Goal: Task Accomplishment & Management: Manage account settings

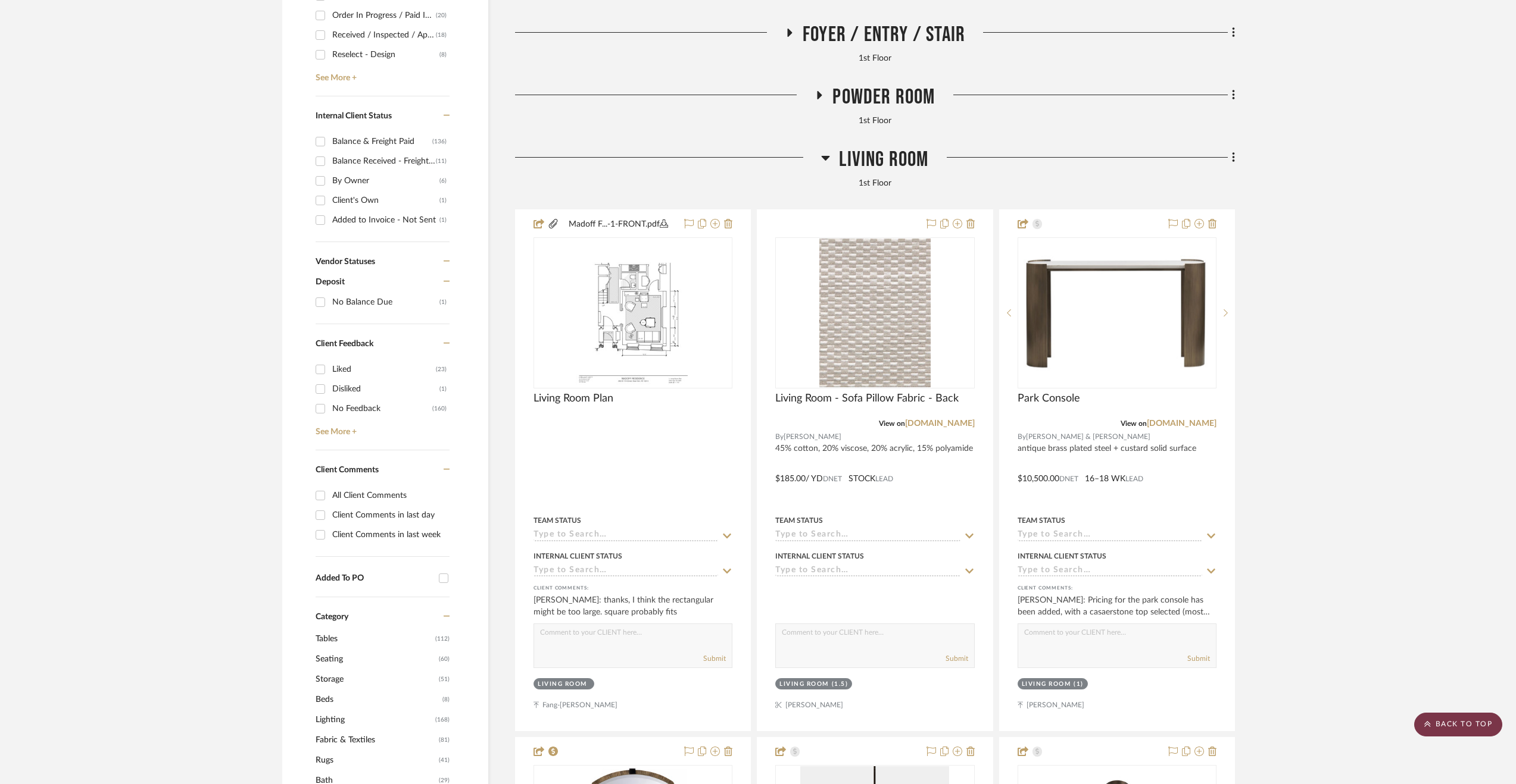
click at [1444, 723] on scroll-to-top-button "BACK TO TOP" at bounding box center [1457, 724] width 88 height 24
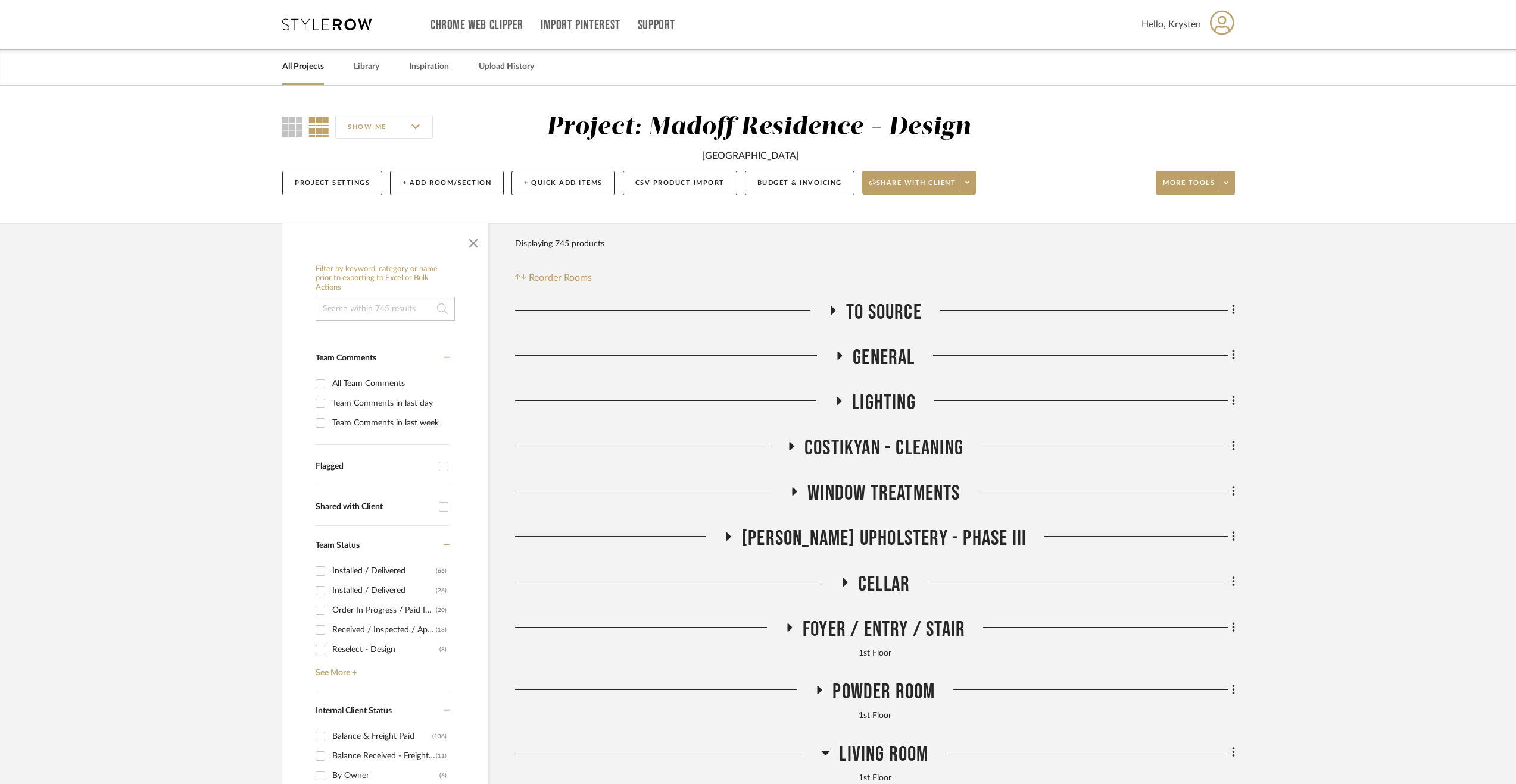
click at [298, 67] on link "All Projects" at bounding box center [303, 67] width 41 height 16
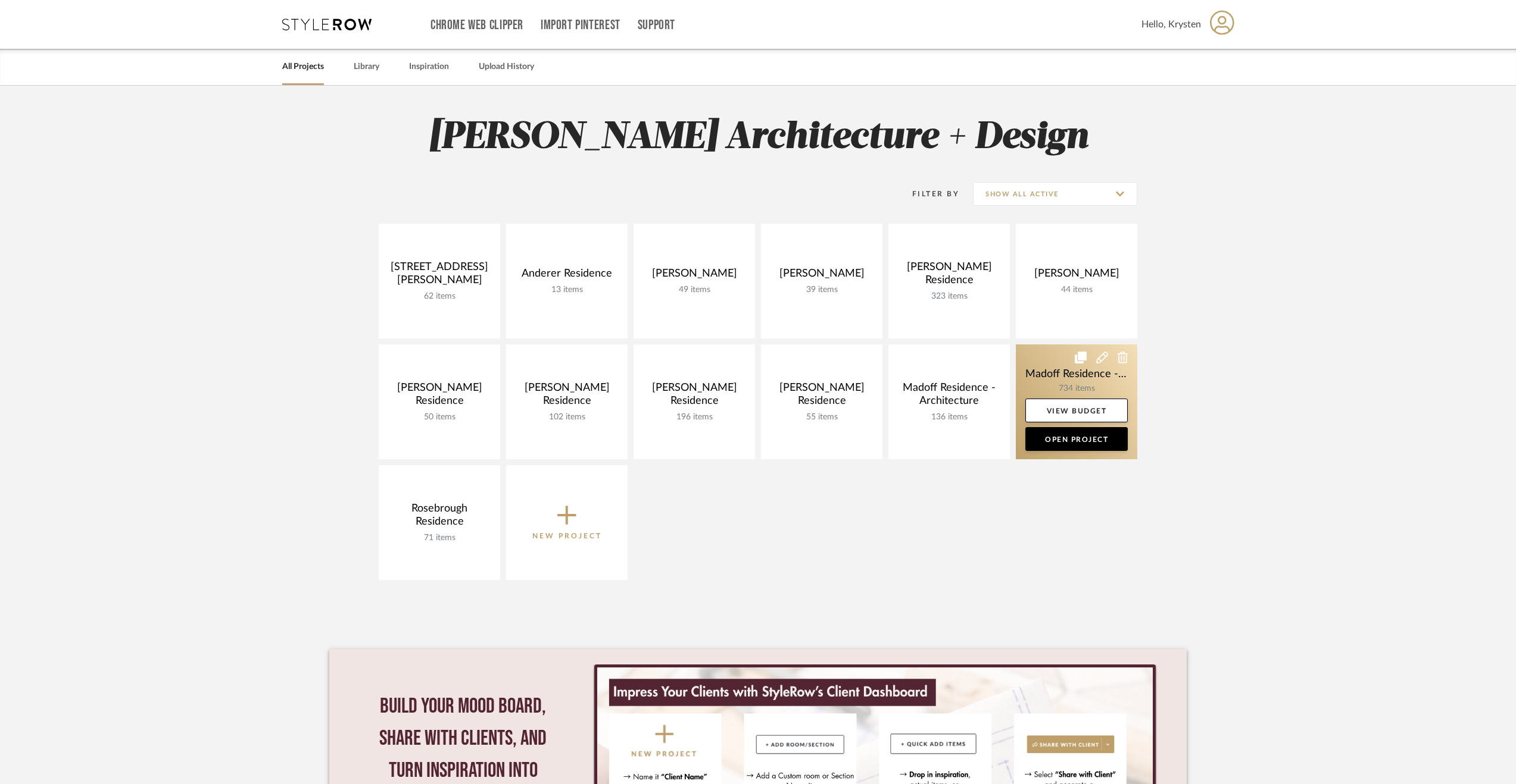
click at [1028, 364] on link at bounding box center [1076, 402] width 121 height 115
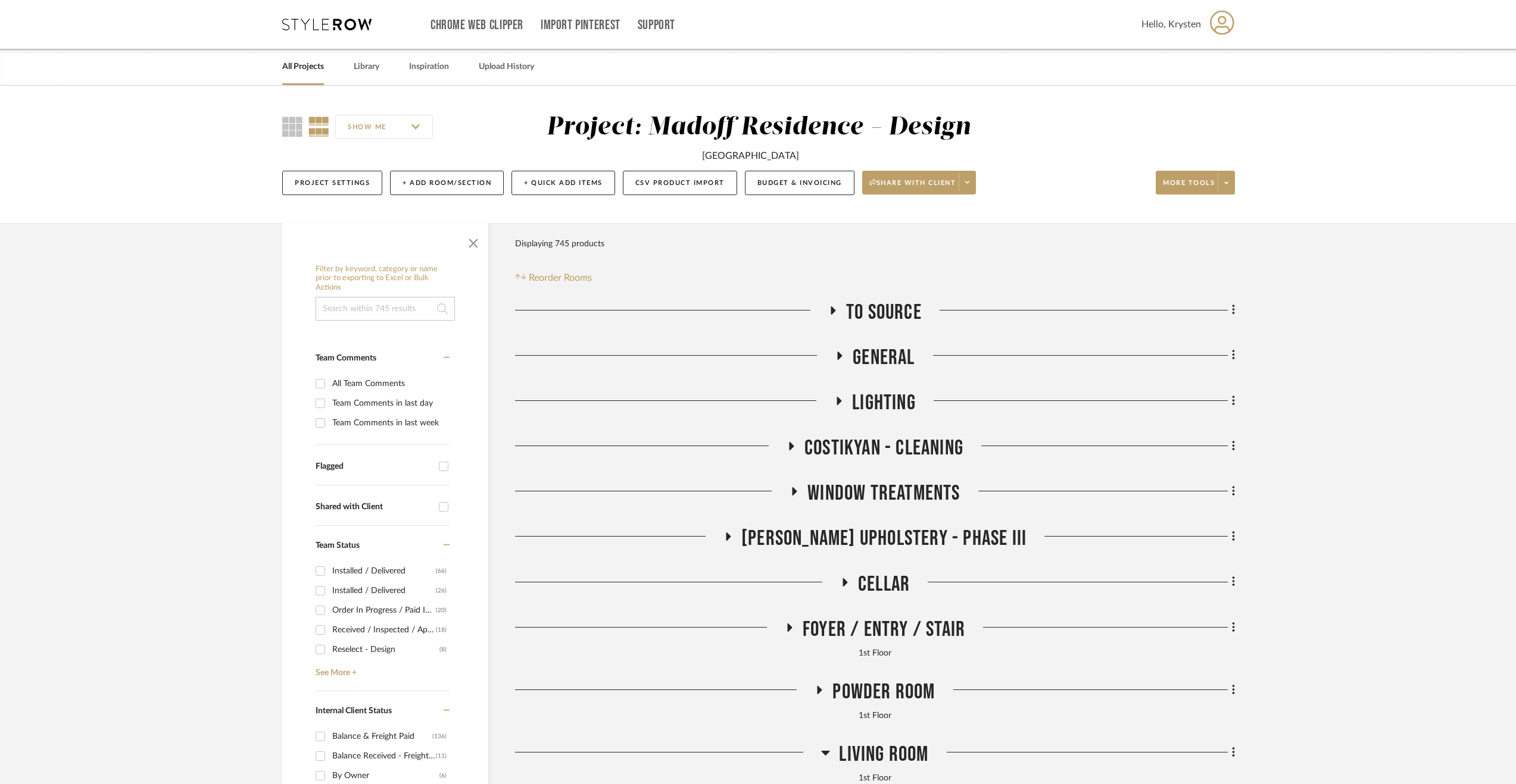
click at [294, 66] on link "All Projects" at bounding box center [303, 67] width 41 height 16
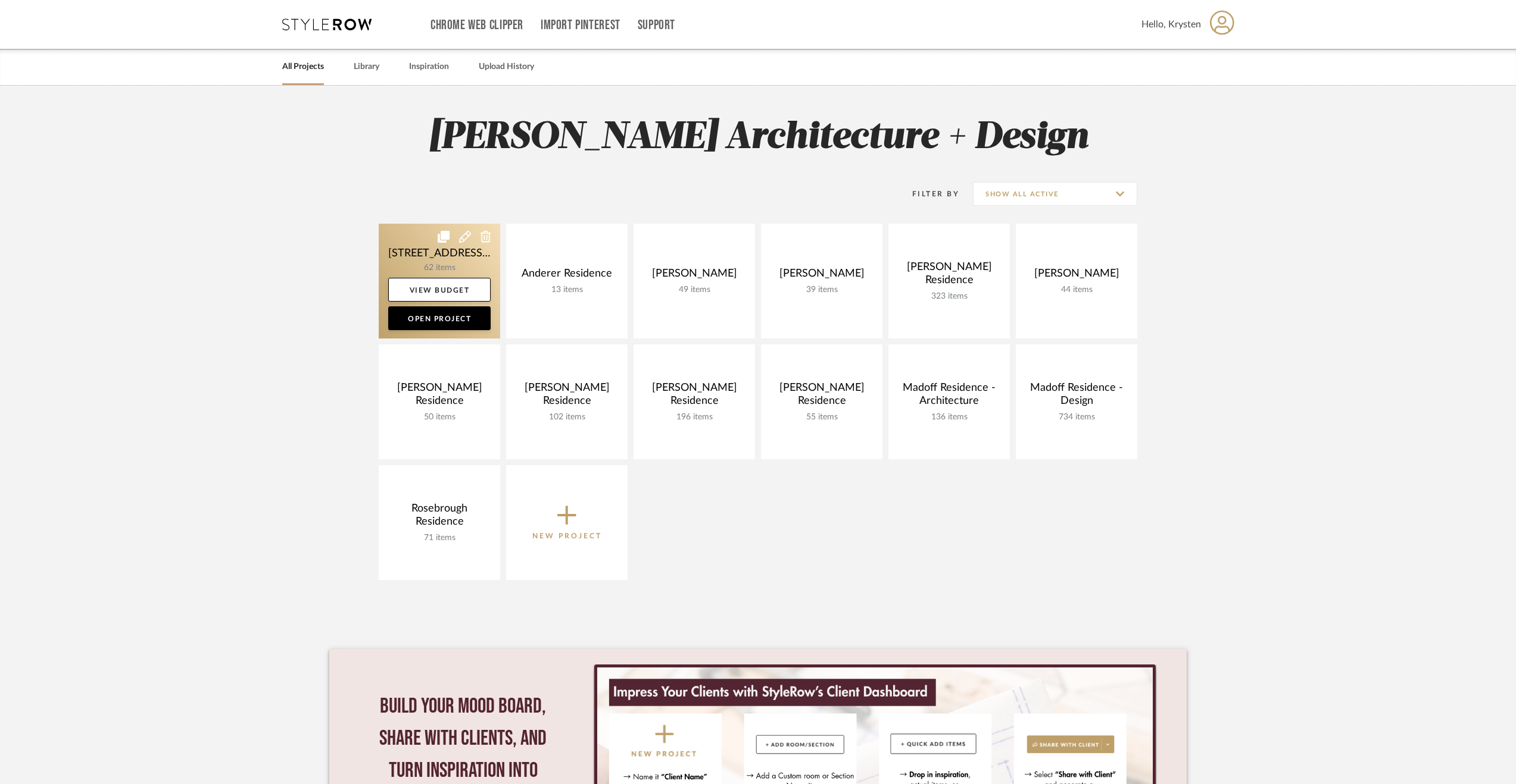
click at [398, 240] on link at bounding box center [440, 281] width 121 height 115
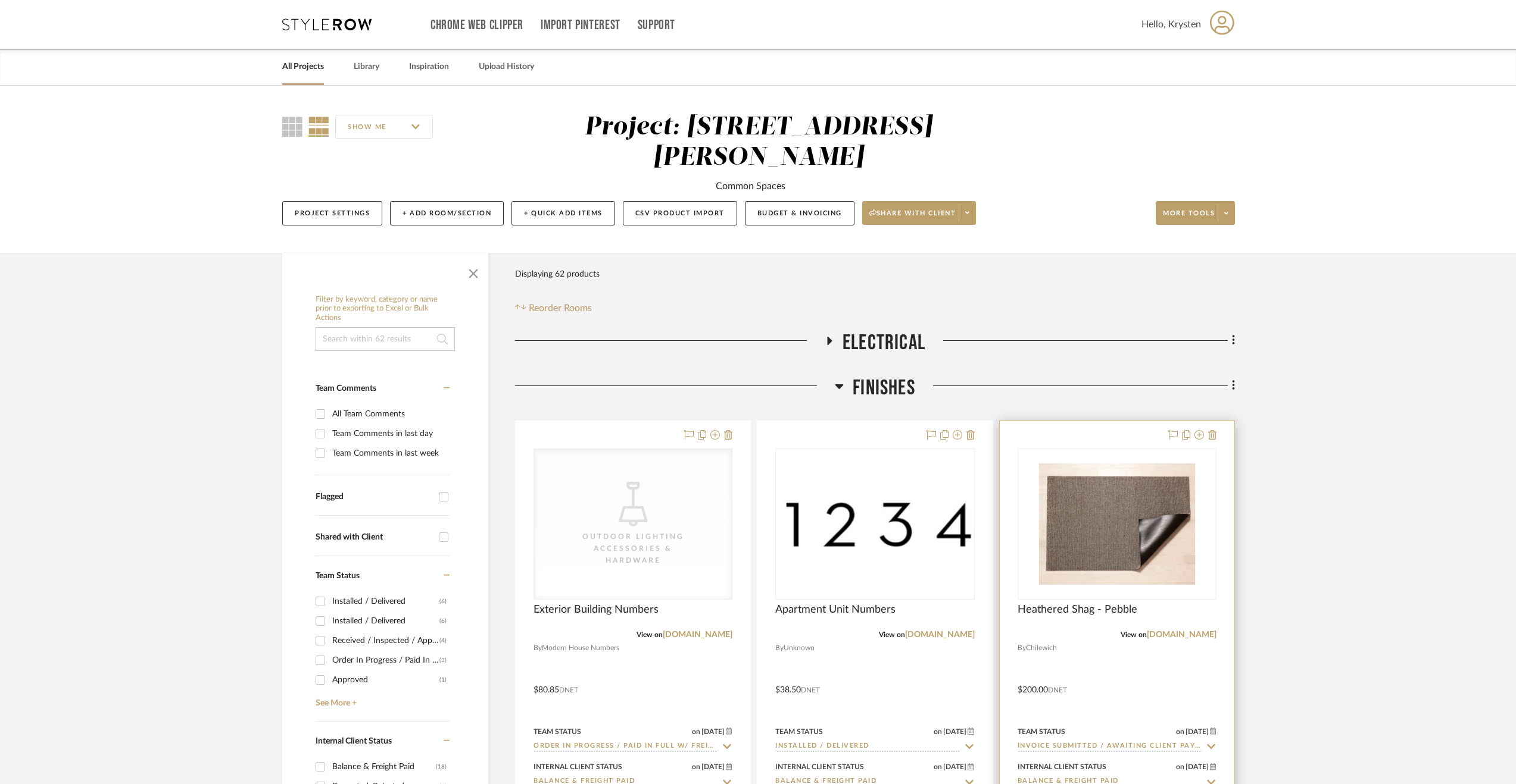
click at [1103, 633] on div at bounding box center [1117, 682] width 235 height 521
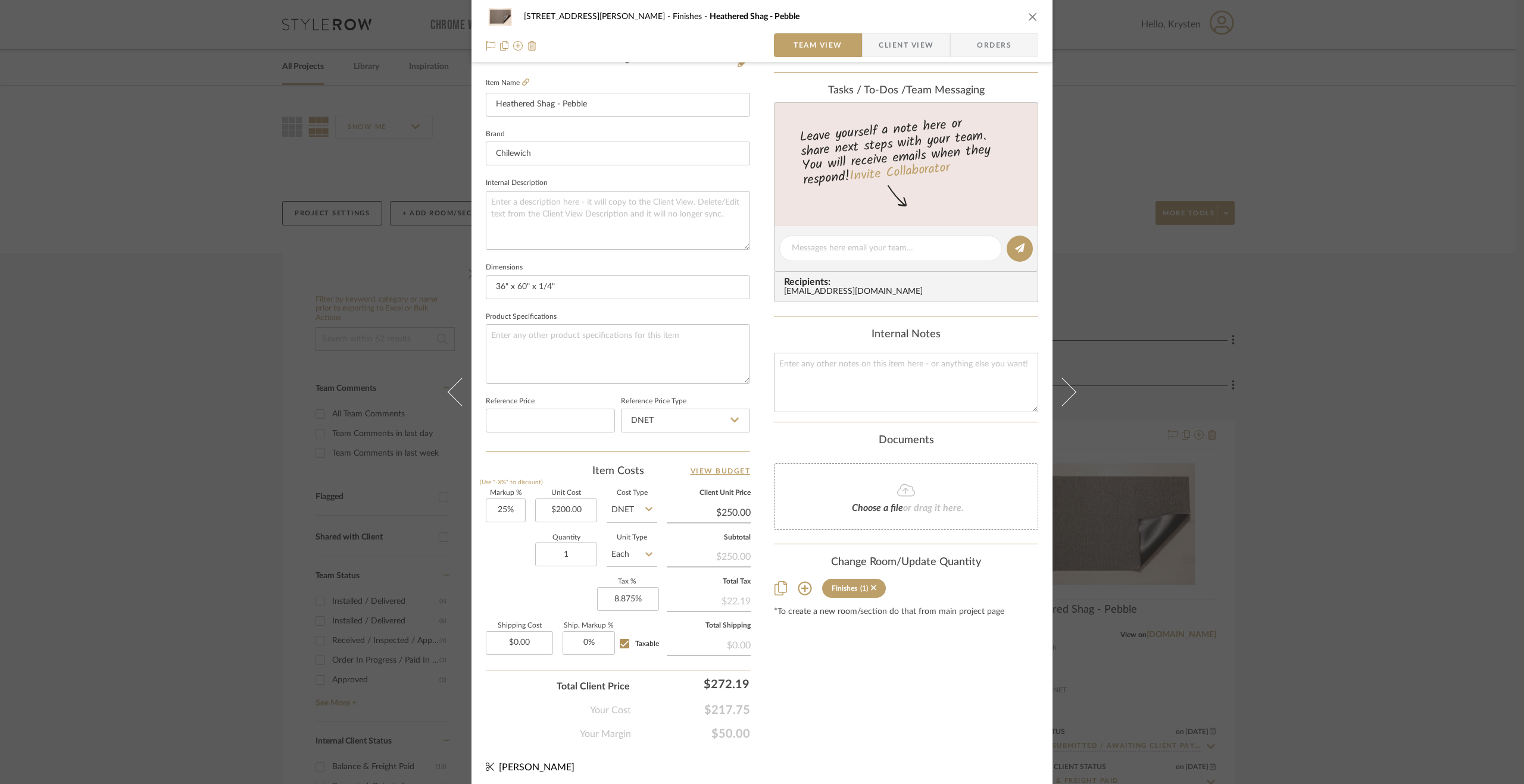
scroll to position [321, 0]
click at [1277, 356] on div "[STREET_ADDRESS][PERSON_NAME] Finishes Heathered Shag - Pebble Team View Client…" at bounding box center [762, 392] width 1524 height 784
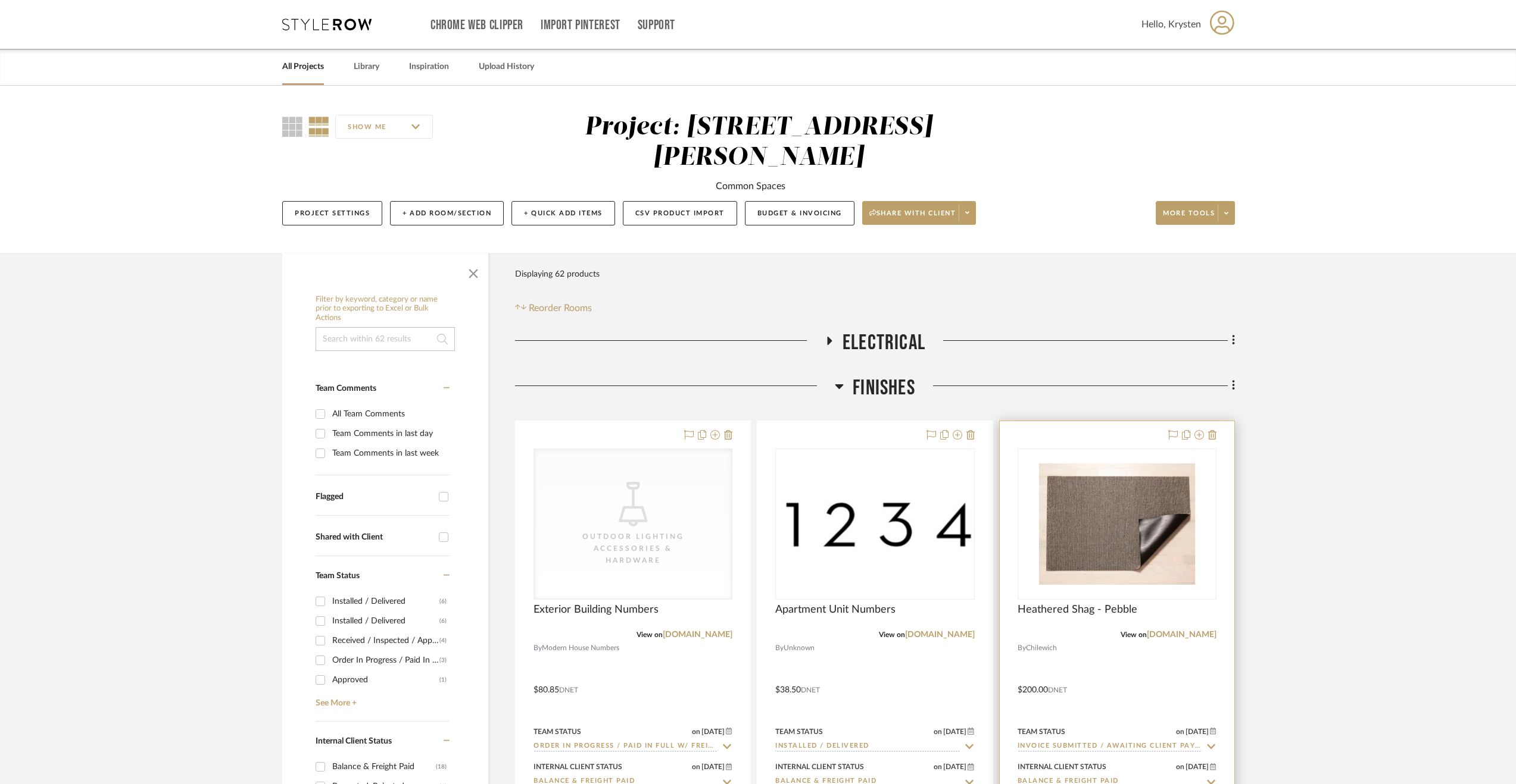
click at [1158, 663] on div at bounding box center [1117, 682] width 235 height 521
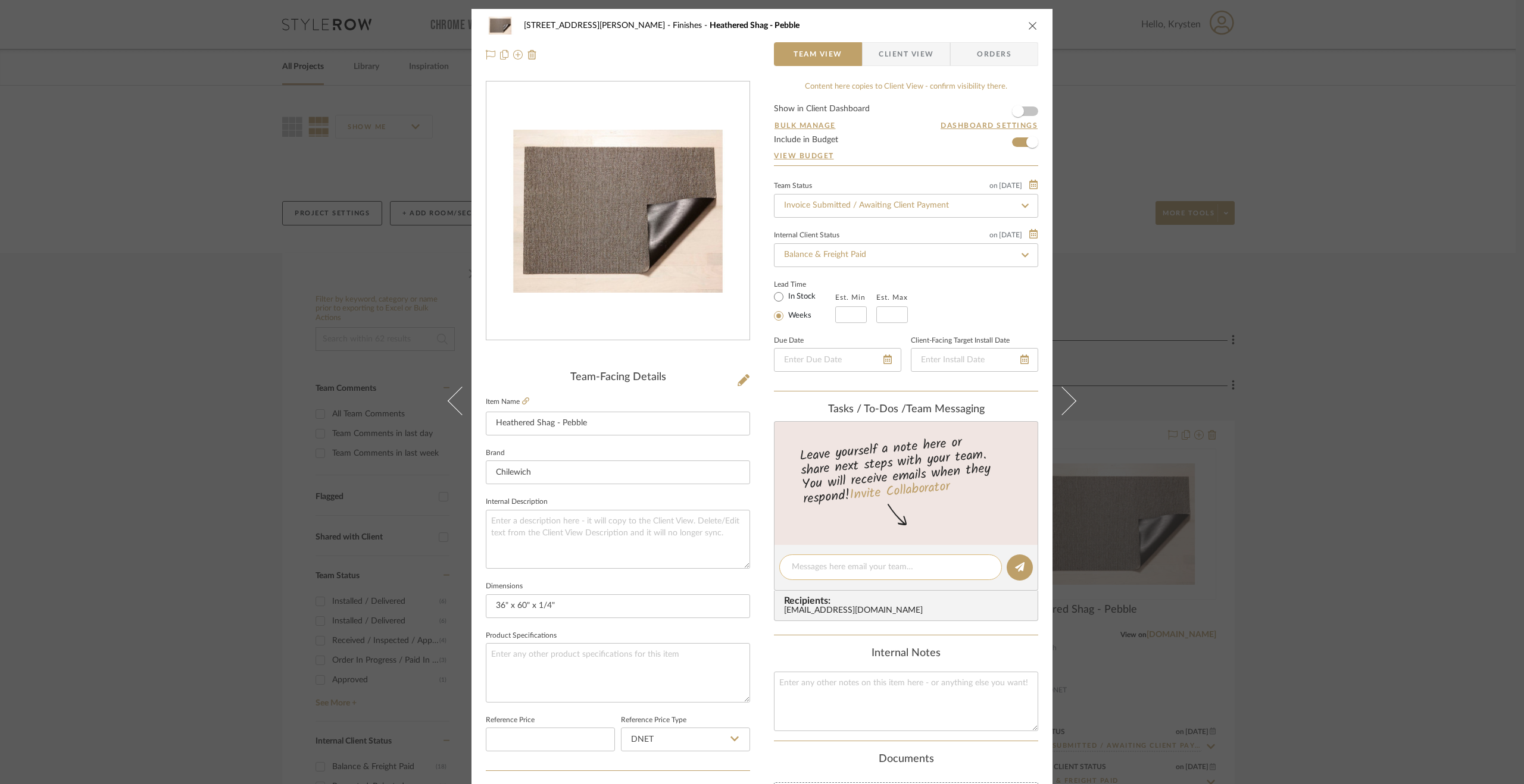
click at [853, 564] on textarea at bounding box center [890, 568] width 198 height 13
type textarea "Paid in full ($238) [DATE]."
click at [1017, 565] on icon at bounding box center [1019, 566] width 9 height 9
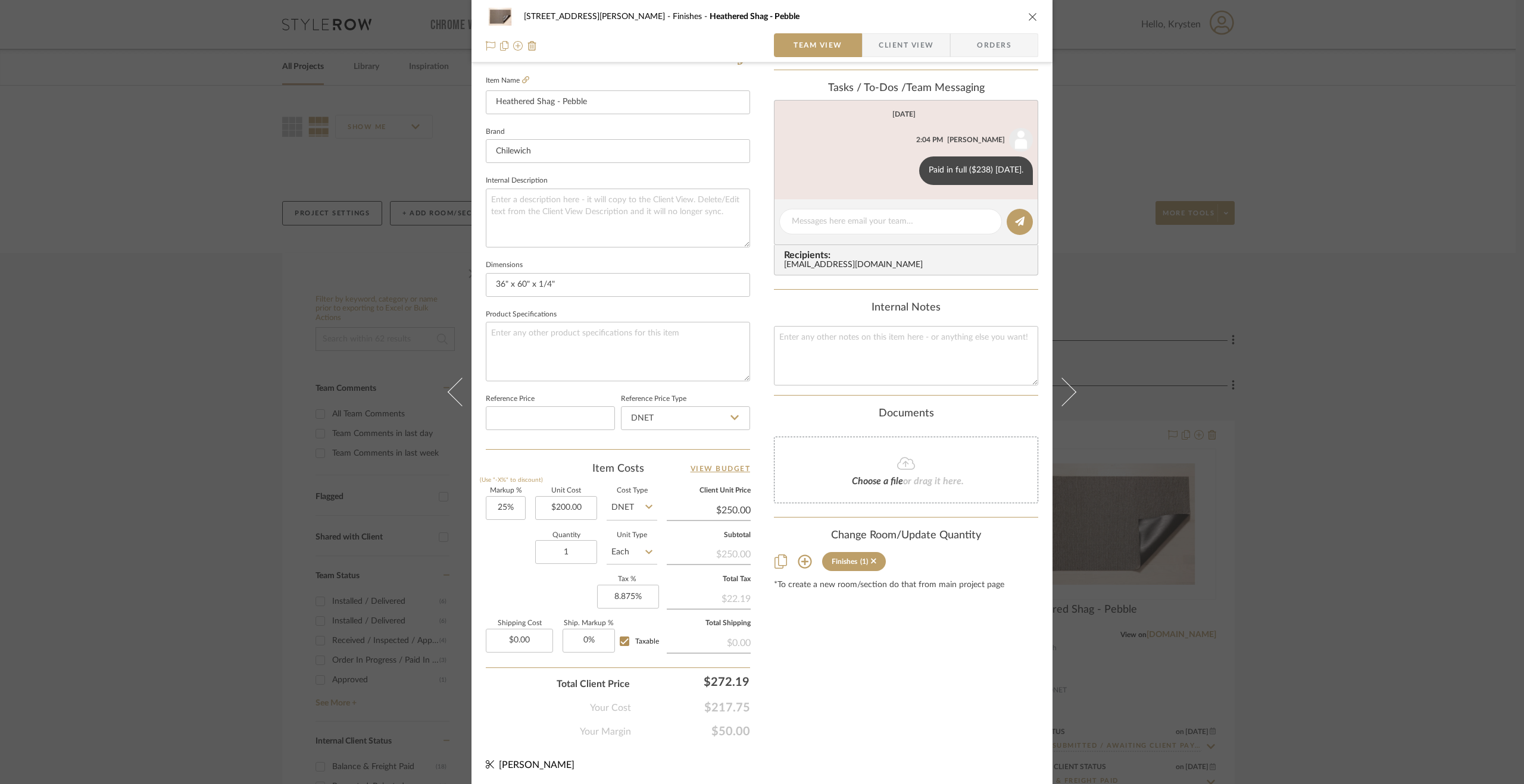
click at [1296, 332] on div "[STREET_ADDRESS][PERSON_NAME] Finishes Heathered Shag - Pebble Team View Client…" at bounding box center [762, 392] width 1524 height 784
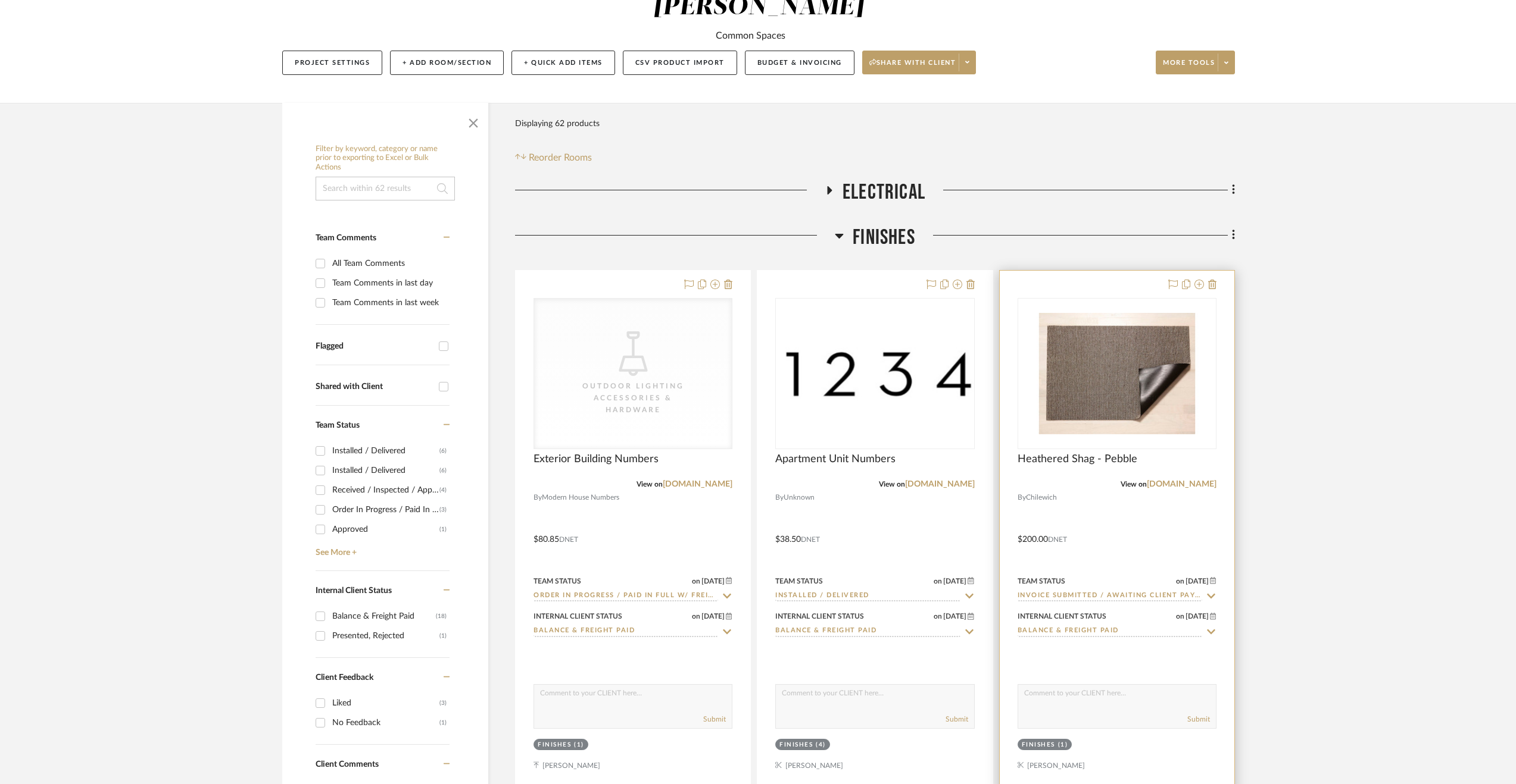
scroll to position [238, 0]
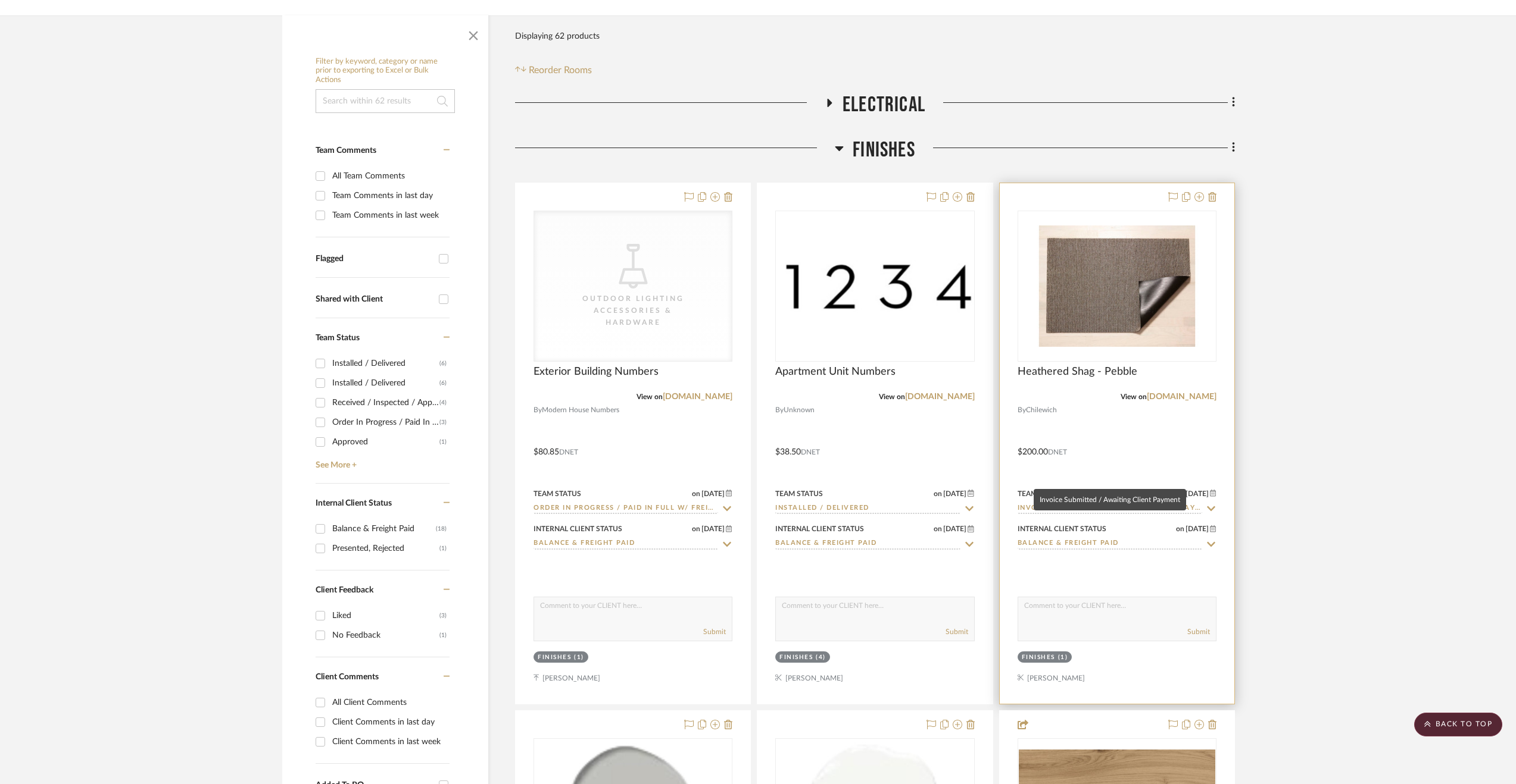
click at [1156, 504] on input "Invoice Submitted / Awaiting Client Payment" at bounding box center [1110, 509] width 185 height 11
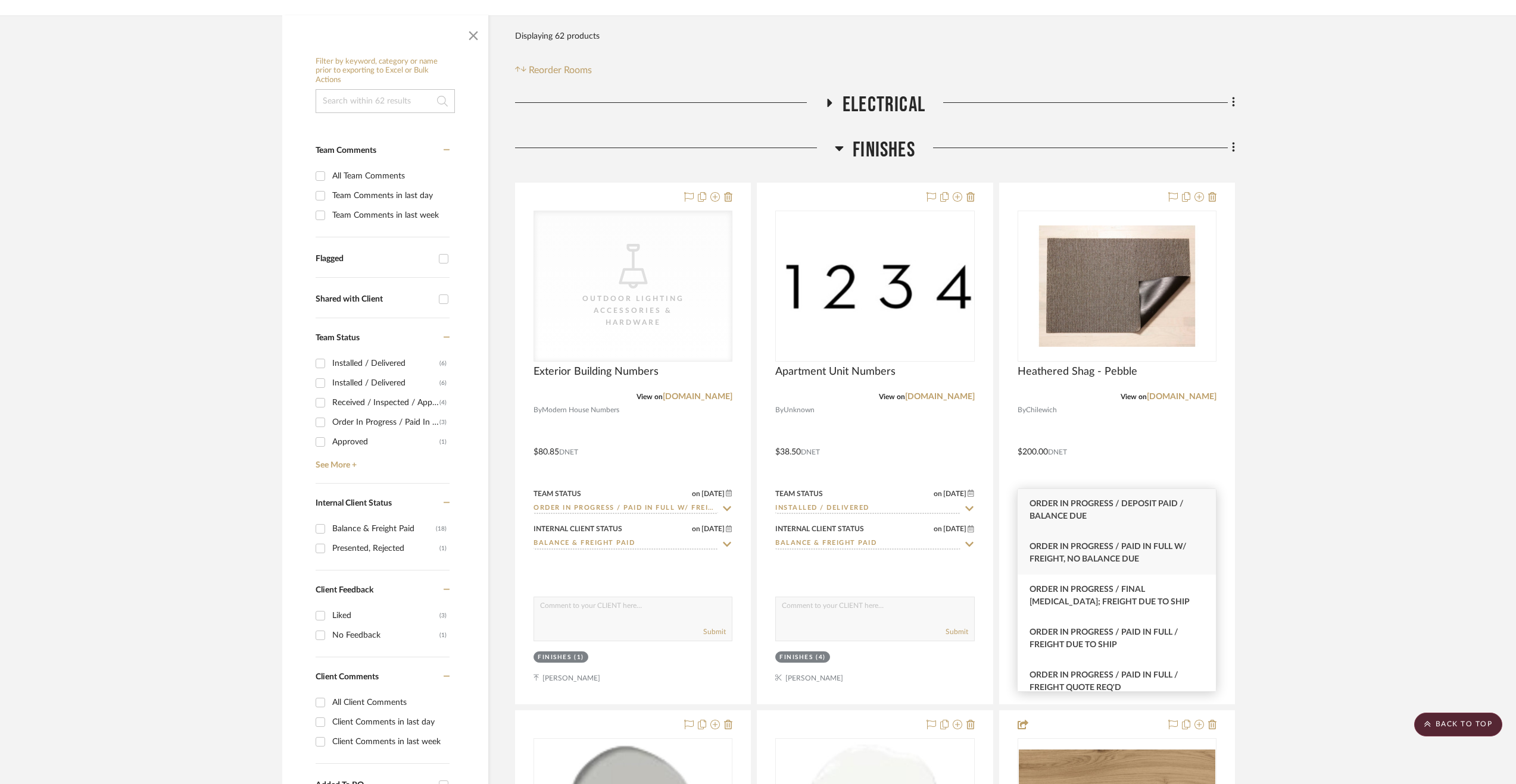
type input "order in prog"
click at [1178, 560] on div "Order In Progress / Paid In Full w/ Freight, No Balance due" at bounding box center [1117, 554] width 198 height 43
type input "[DATE]"
type input "Order In Progress / Paid In Full w/ Freight, No Balance due"
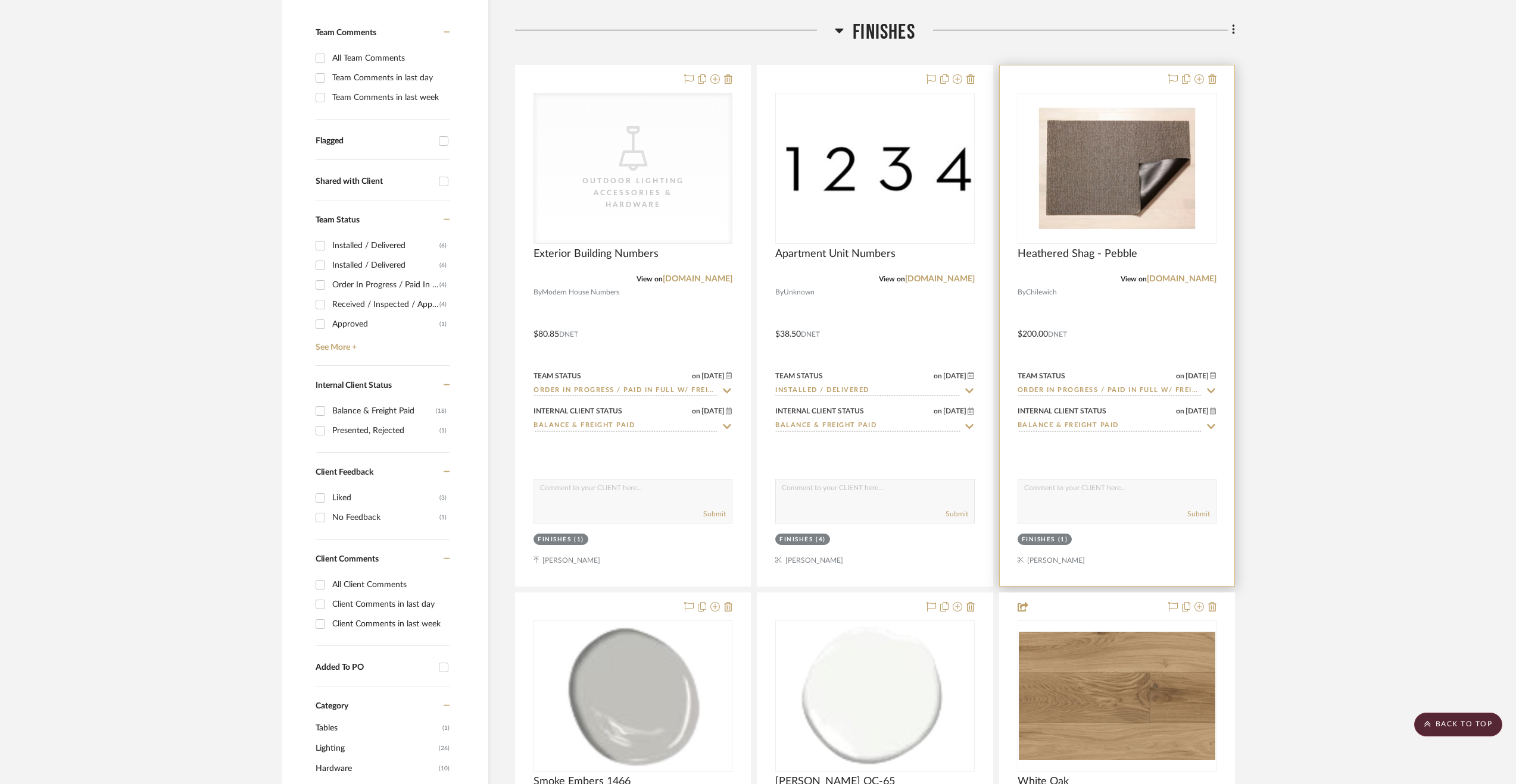
scroll to position [357, 0]
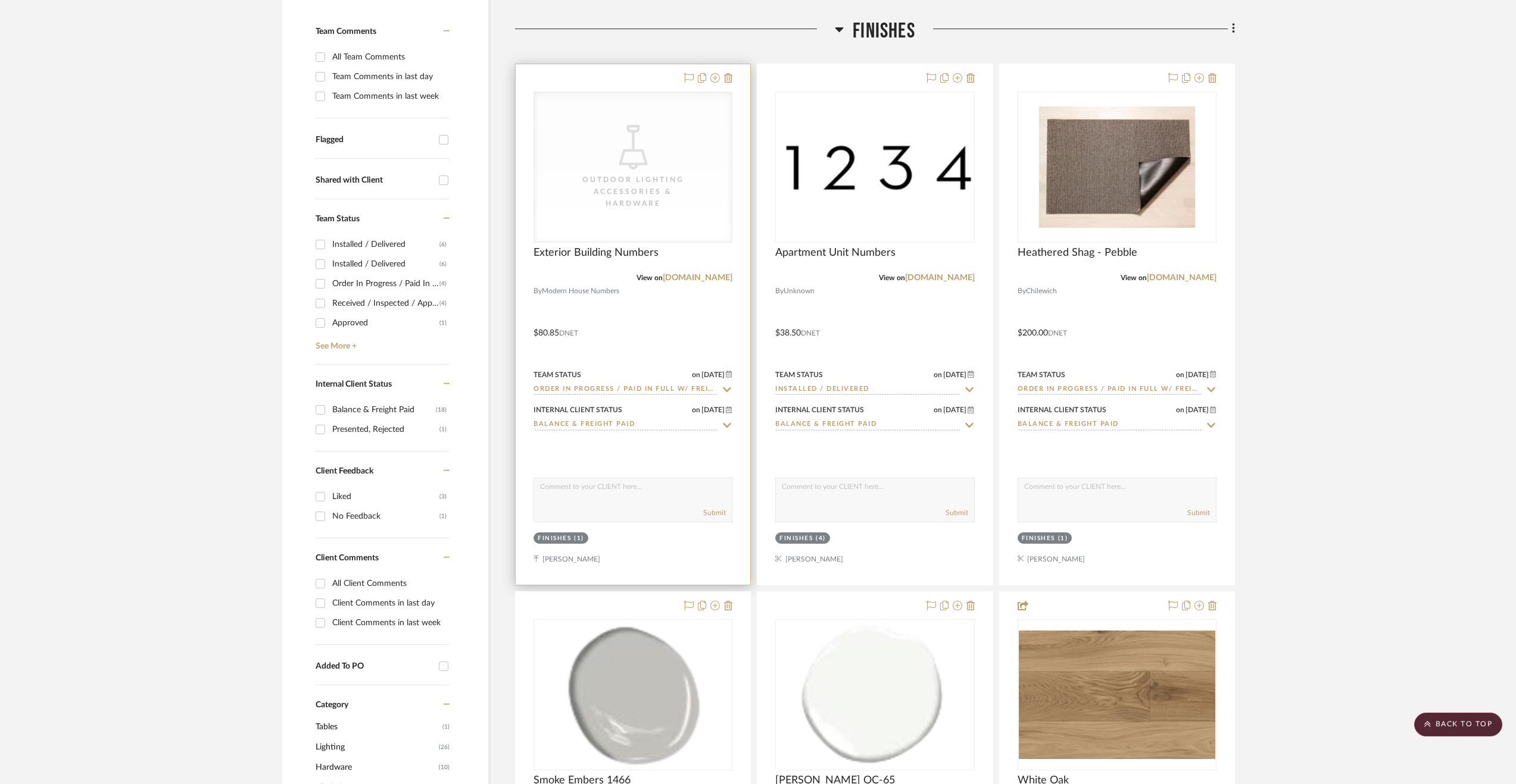
click at [675, 306] on div at bounding box center [632, 325] width 235 height 521
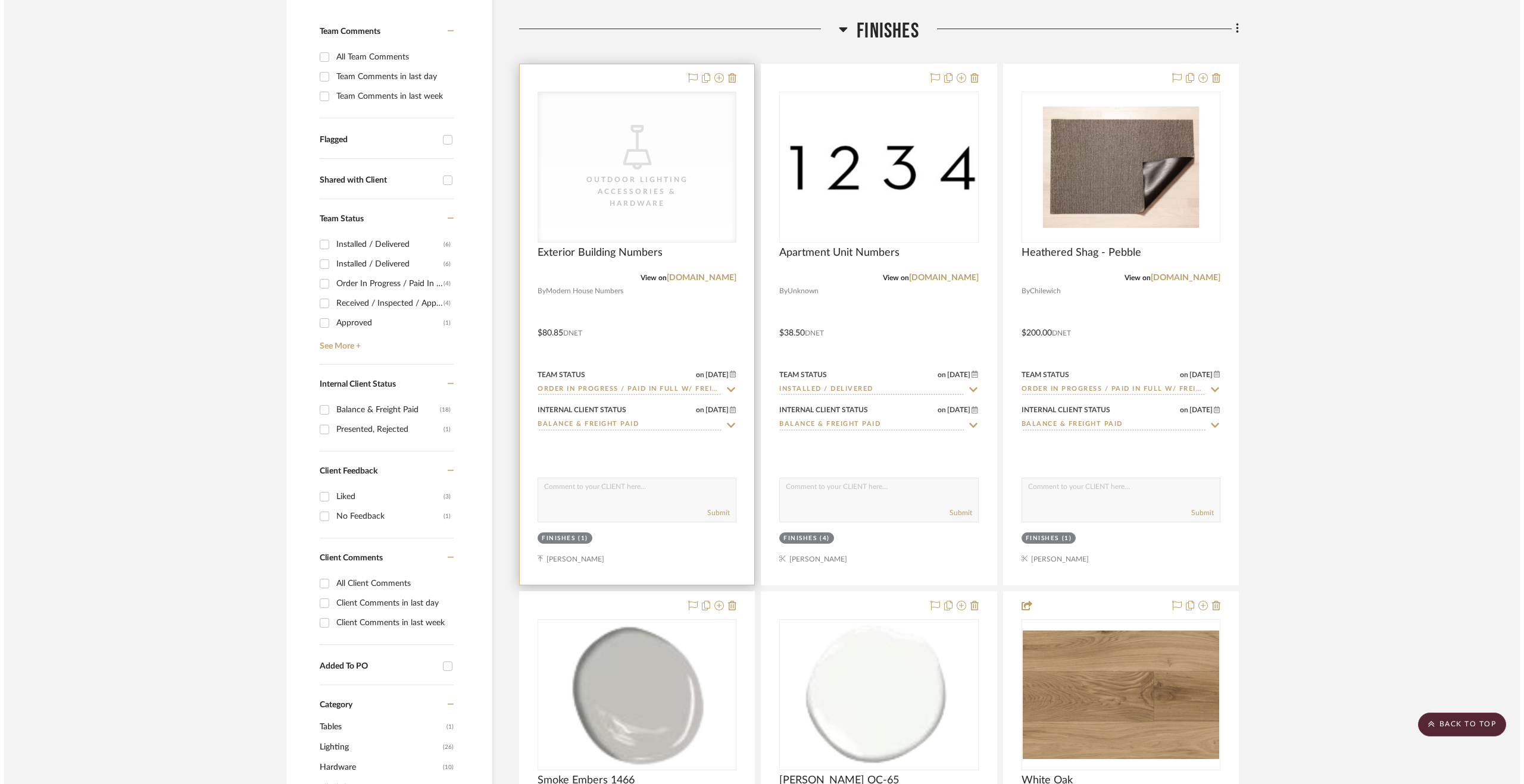
scroll to position [0, 0]
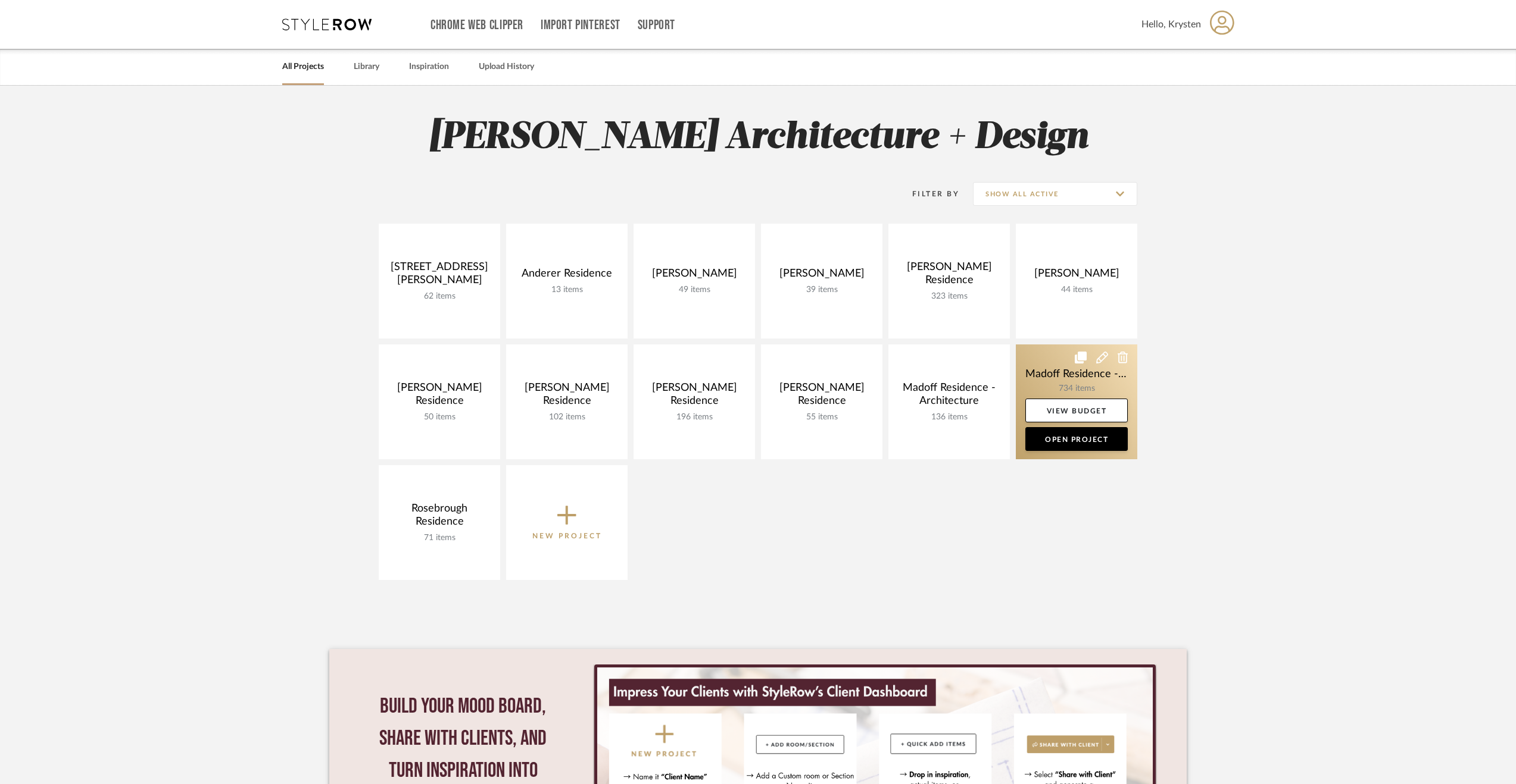
click at [1044, 367] on link at bounding box center [1076, 402] width 121 height 115
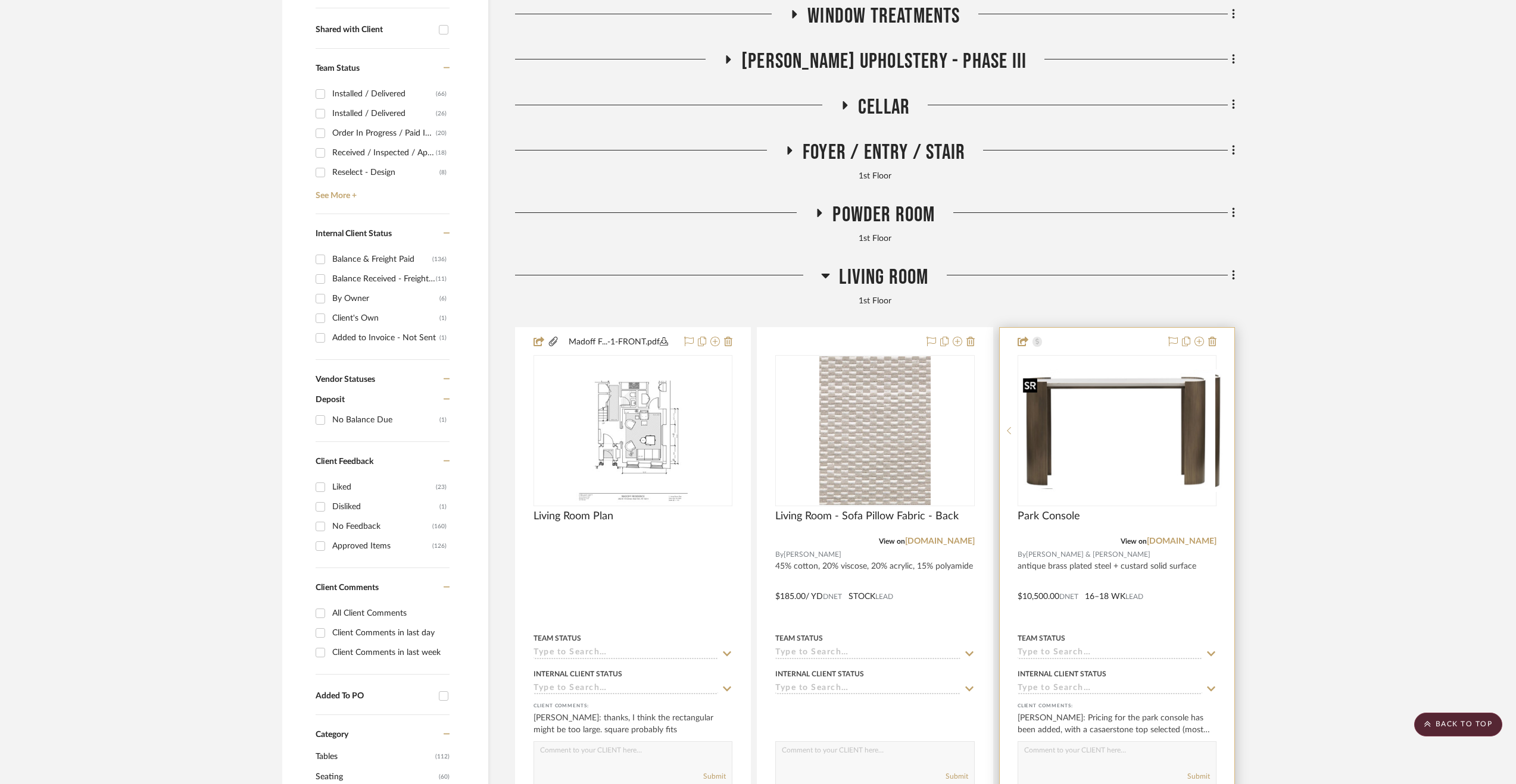
scroll to position [673, 0]
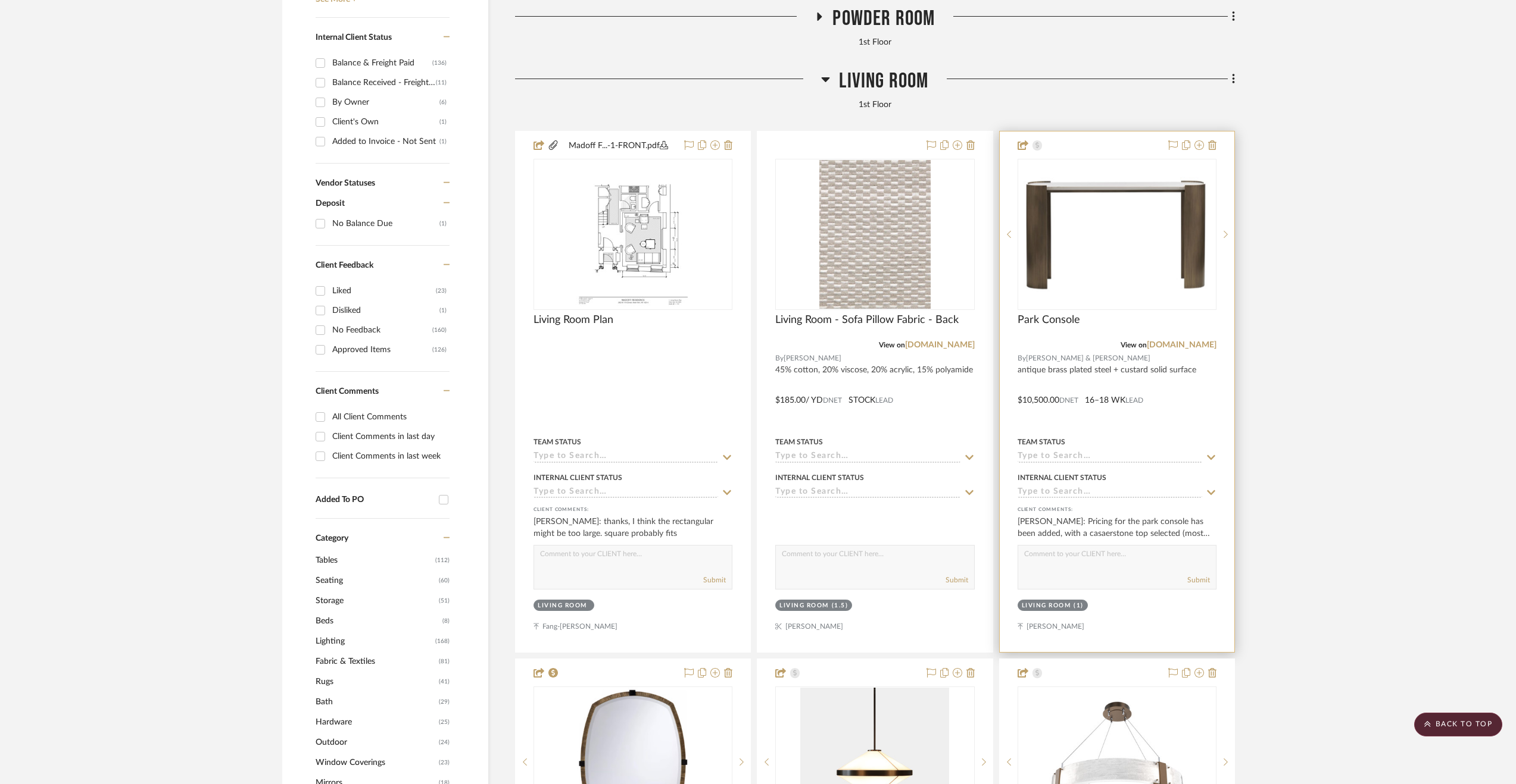
click at [1147, 430] on div at bounding box center [1117, 392] width 235 height 521
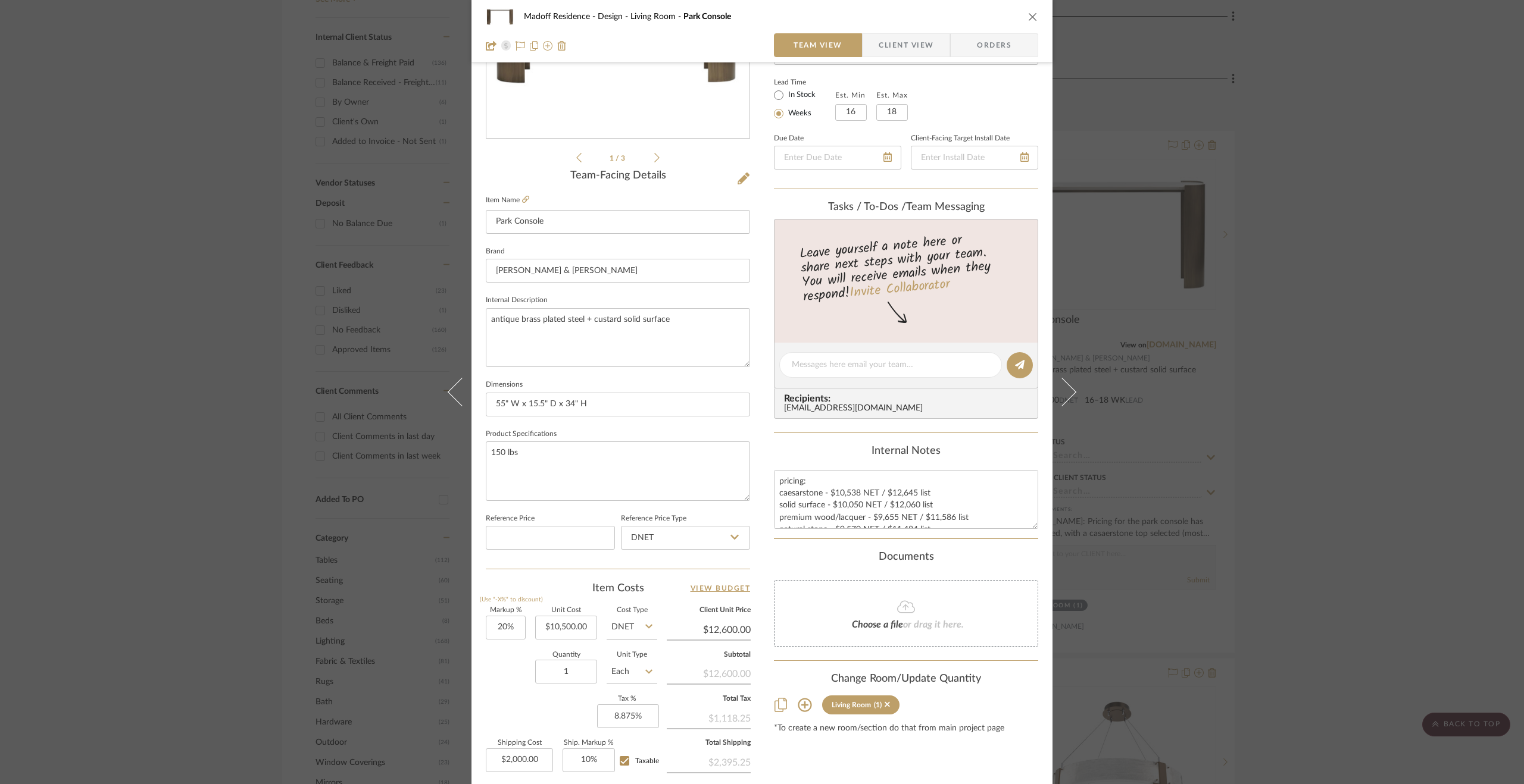
scroll to position [321, 0]
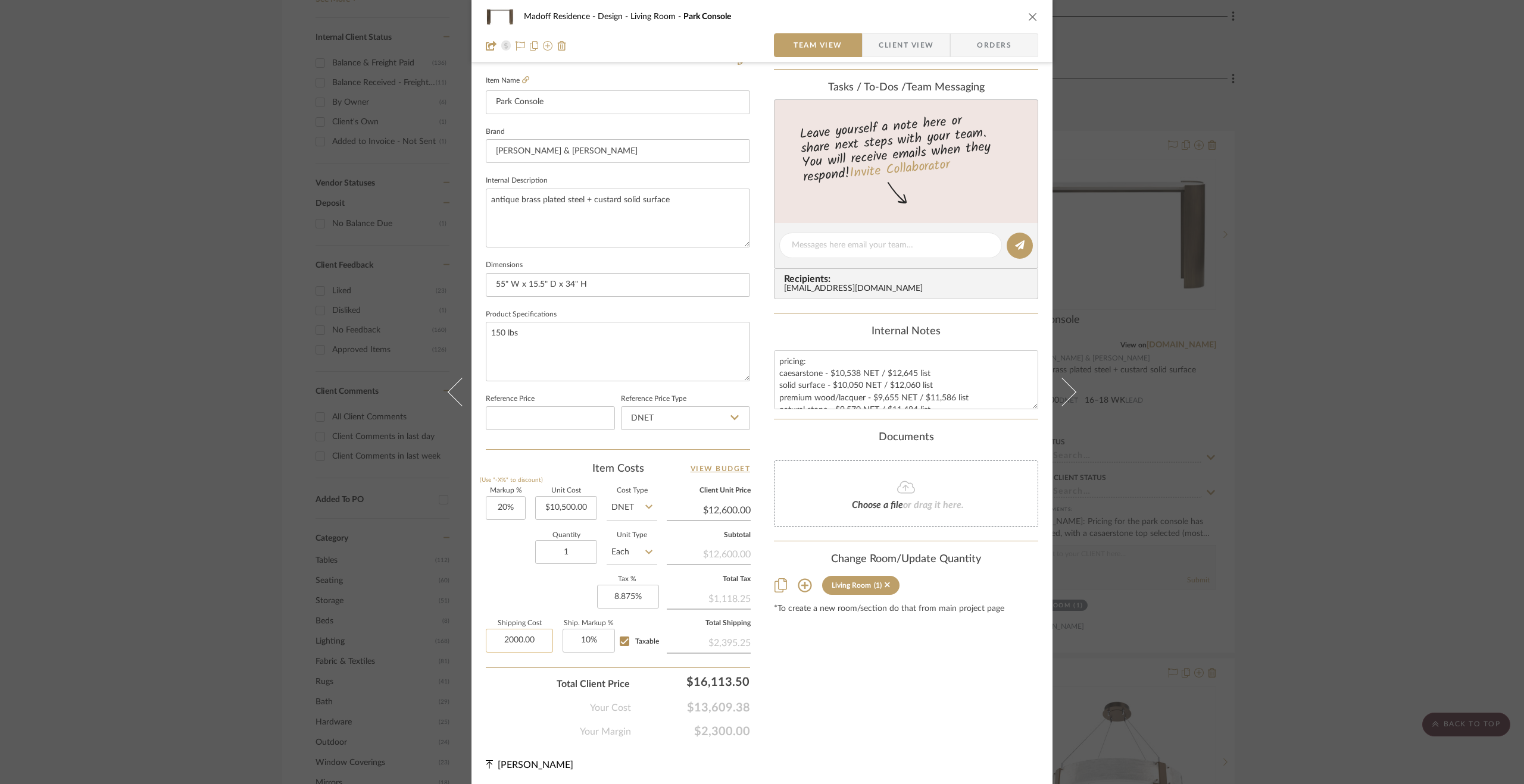
click at [537, 646] on input "2000.00" at bounding box center [519, 641] width 67 height 24
type input "$2,500.00"
click at [506, 597] on div "Markup % (Use "-X%" to discount) 20% Unit Cost $10,500.00 Cost Type DNET Client…" at bounding box center [618, 575] width 264 height 174
click at [598, 636] on input "10" at bounding box center [588, 641] width 52 height 24
type input "15%"
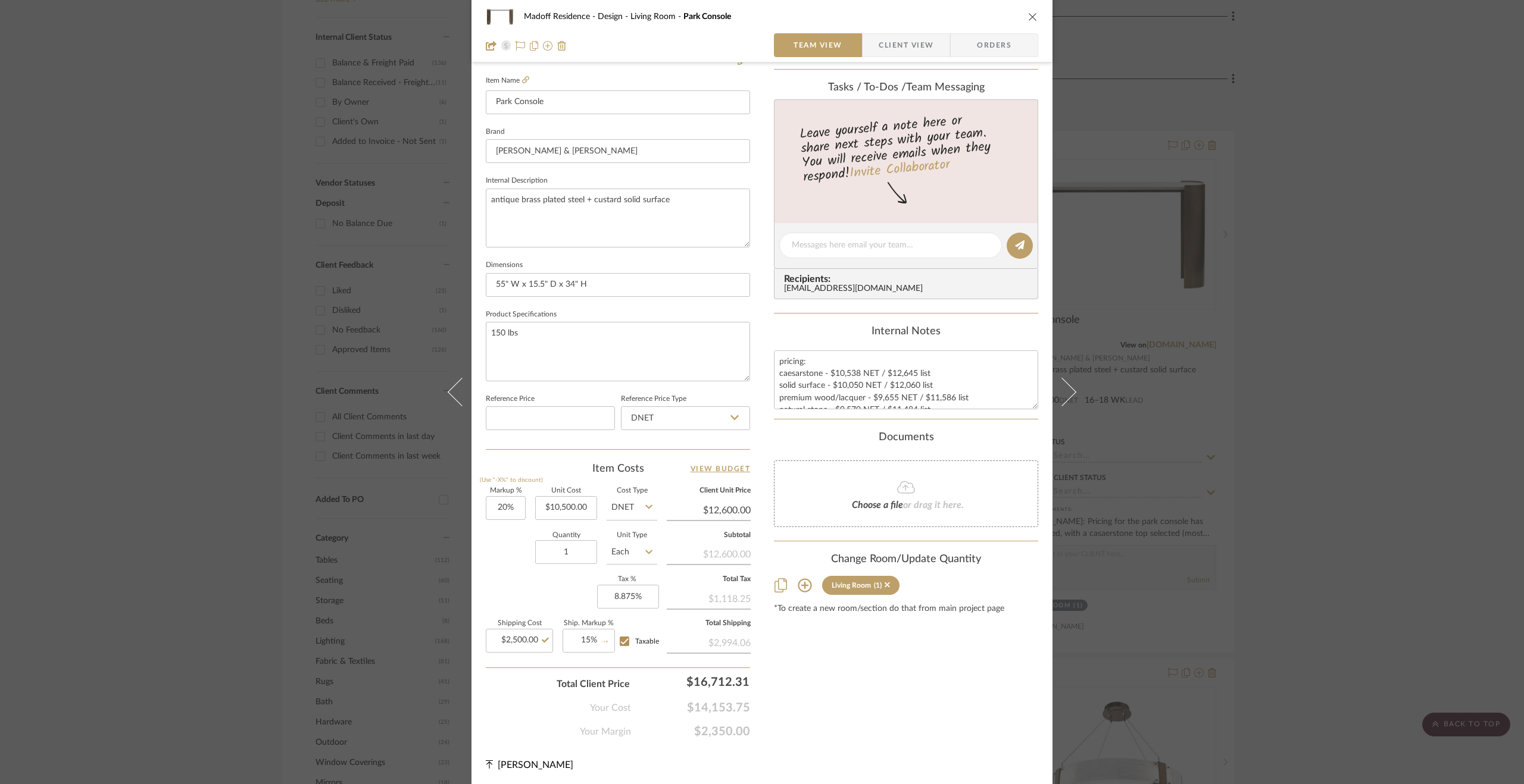
click at [566, 586] on div "Markup % (Use "-X%" to discount) 20% Unit Cost $10,500.00 Cost Type DNET Client…" at bounding box center [618, 575] width 264 height 174
